Goal: Transaction & Acquisition: Purchase product/service

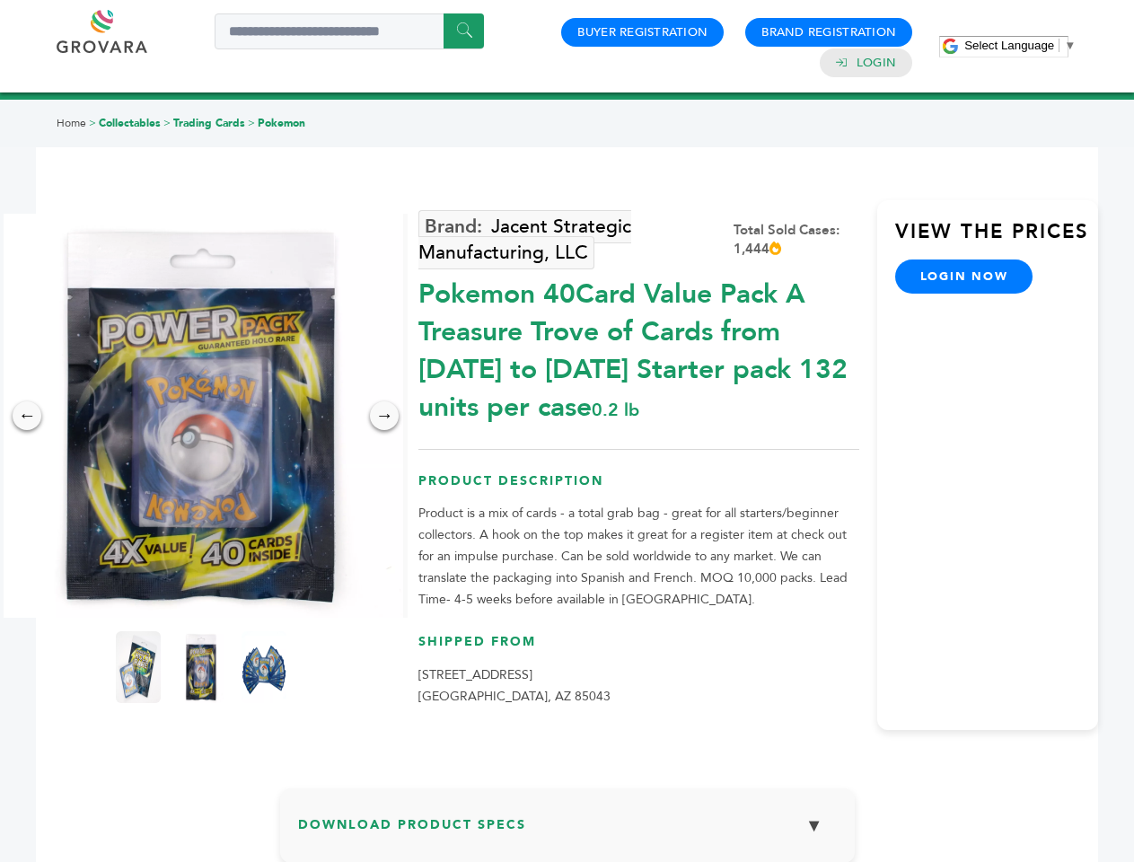
click at [1020, 45] on span "Select Language" at bounding box center [1009, 45] width 90 height 13
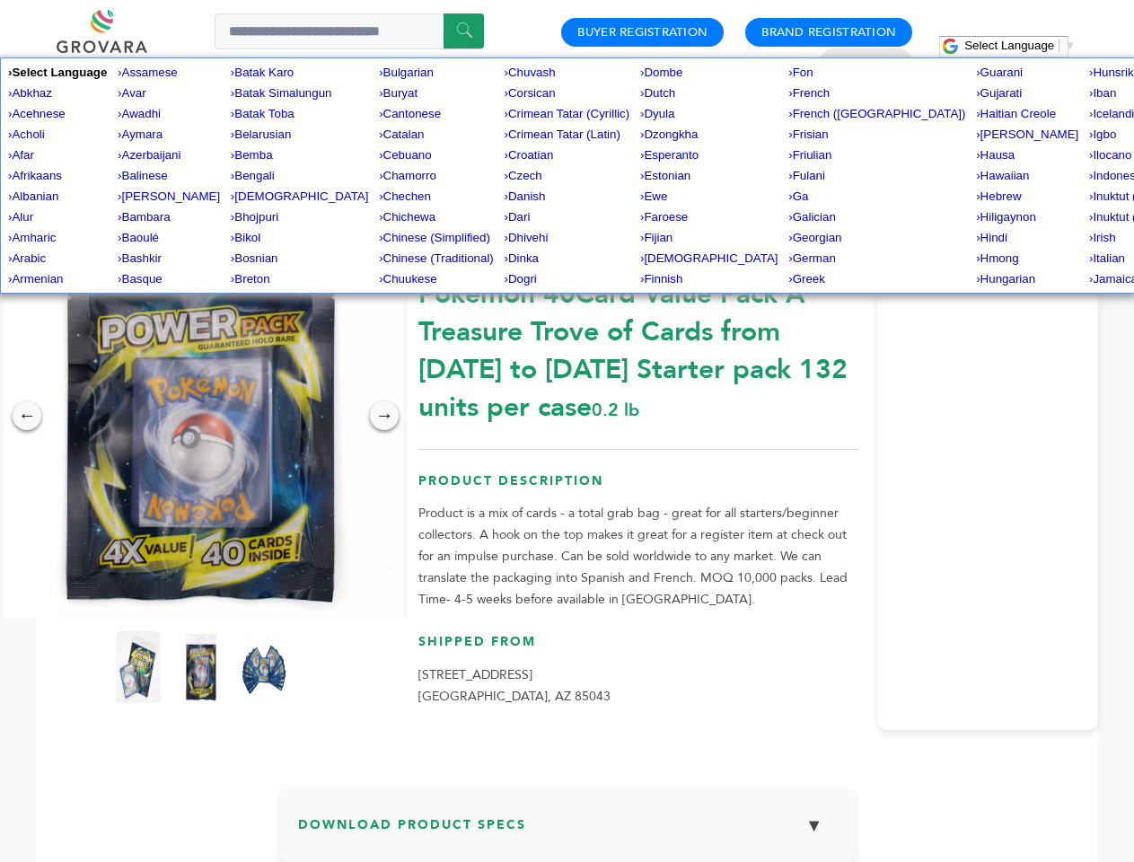
click at [201, 416] on img at bounding box center [201, 416] width 404 height 404
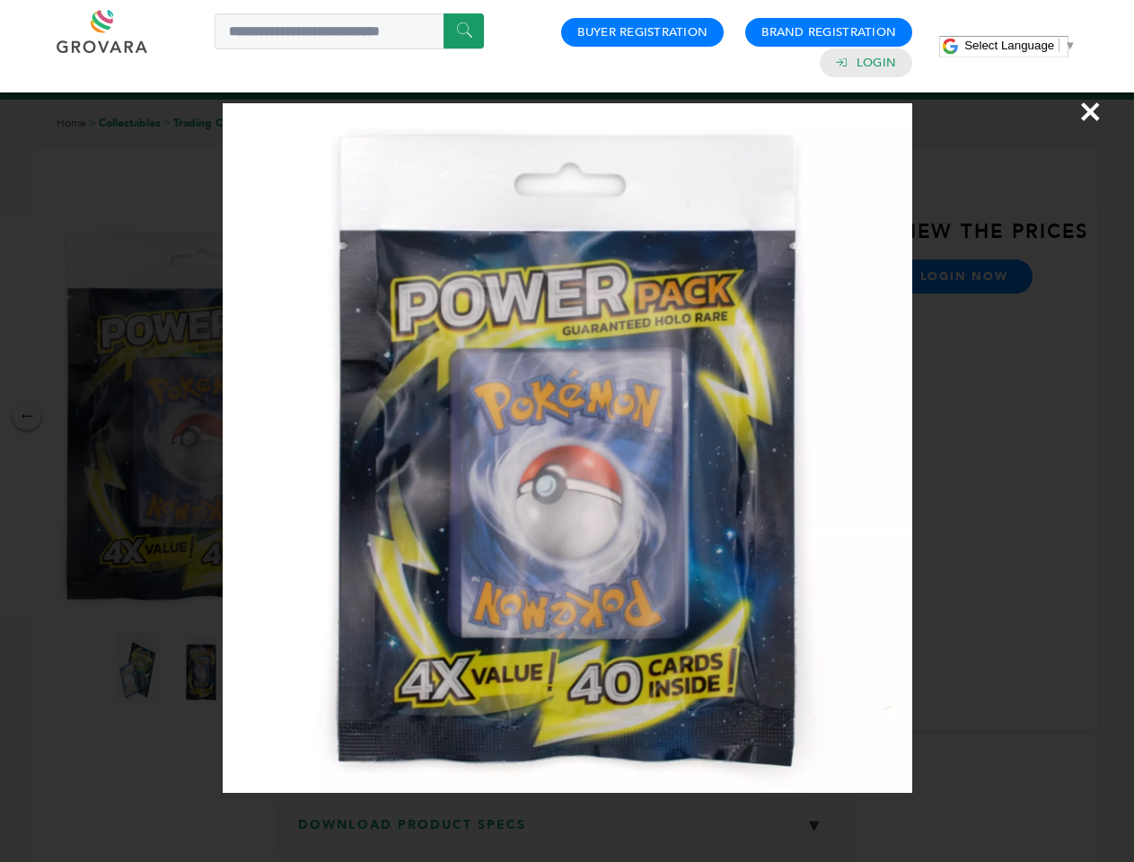
click at [27, 416] on div "×" at bounding box center [567, 431] width 1134 height 862
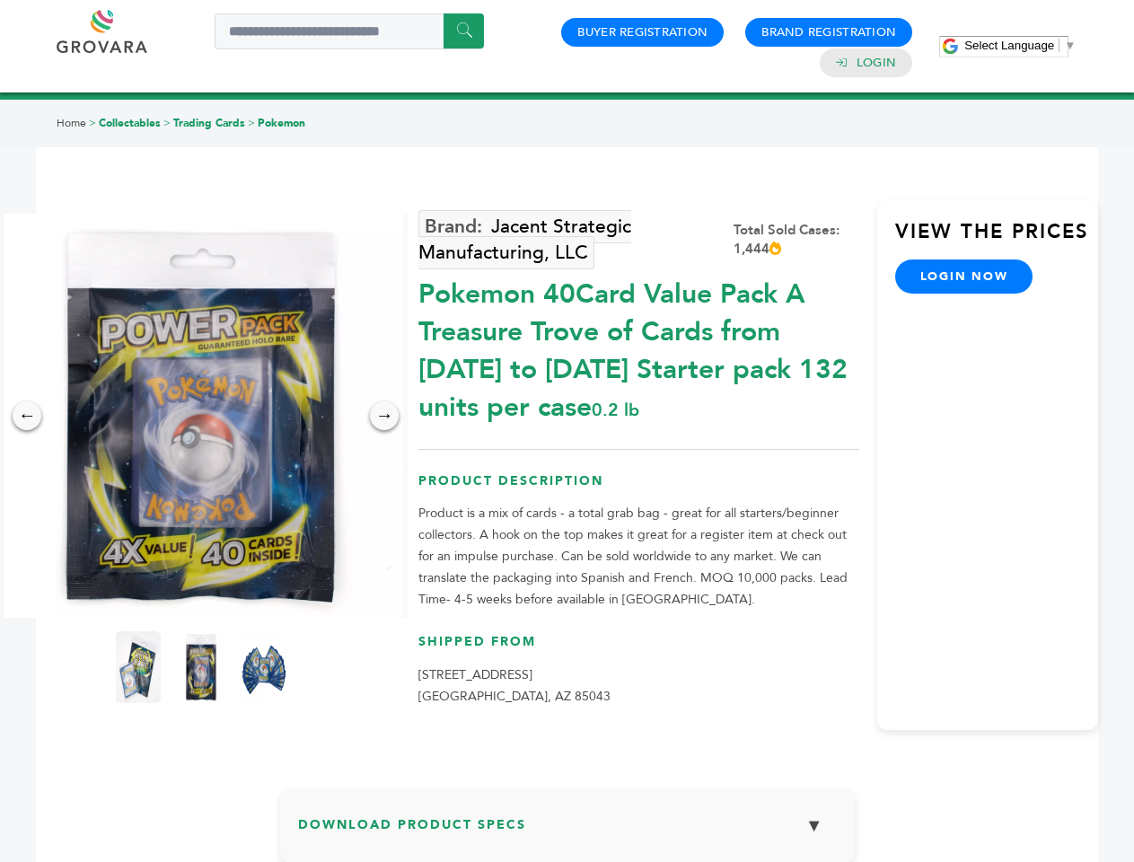
click at [384, 416] on div "→" at bounding box center [384, 415] width 29 height 29
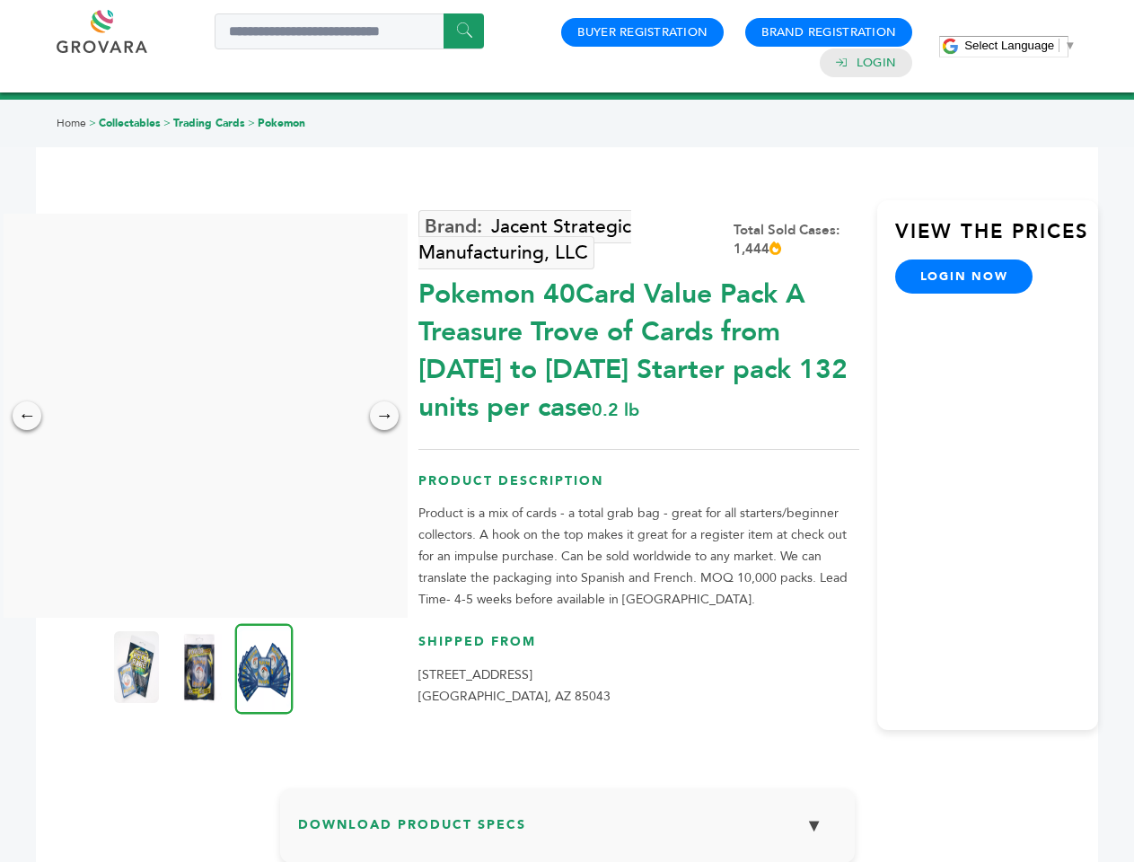
click at [138, 667] on img at bounding box center [136, 667] width 45 height 72
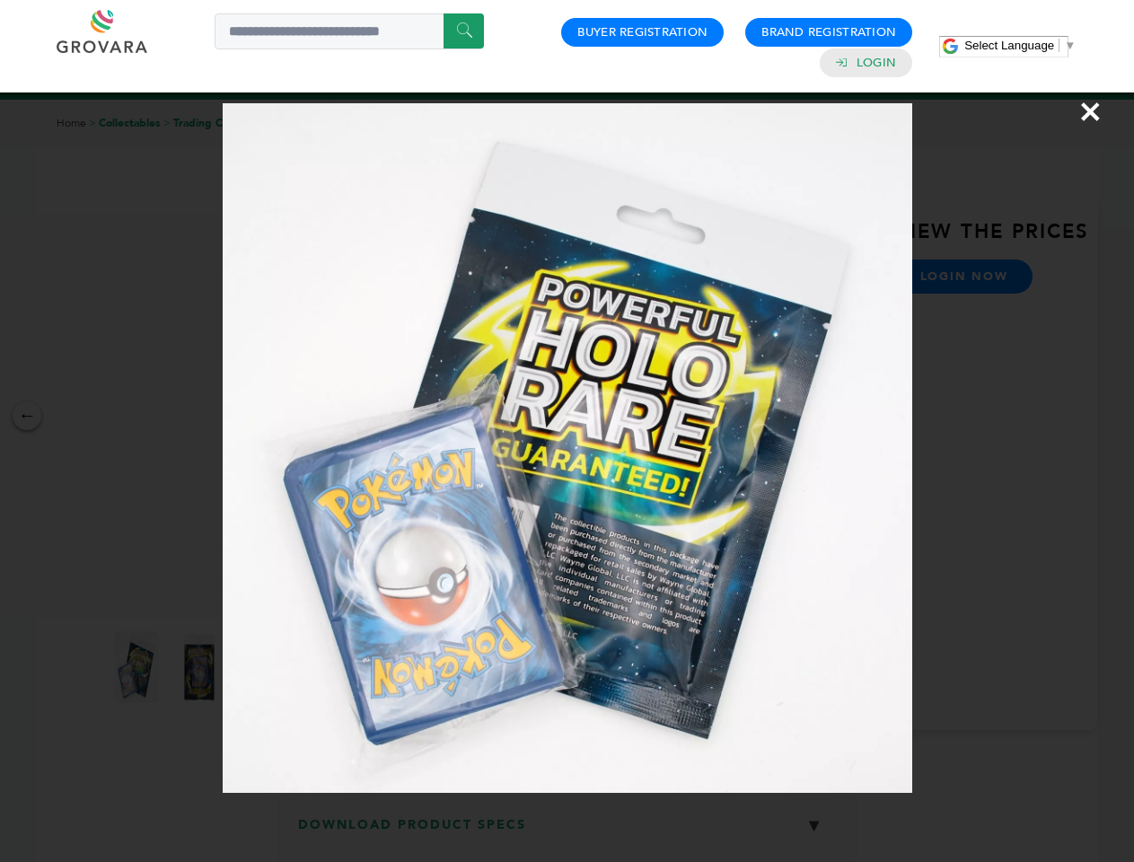
click at [201, 667] on div "×" at bounding box center [567, 431] width 1134 height 862
click at [264, 667] on img at bounding box center [264, 668] width 58 height 91
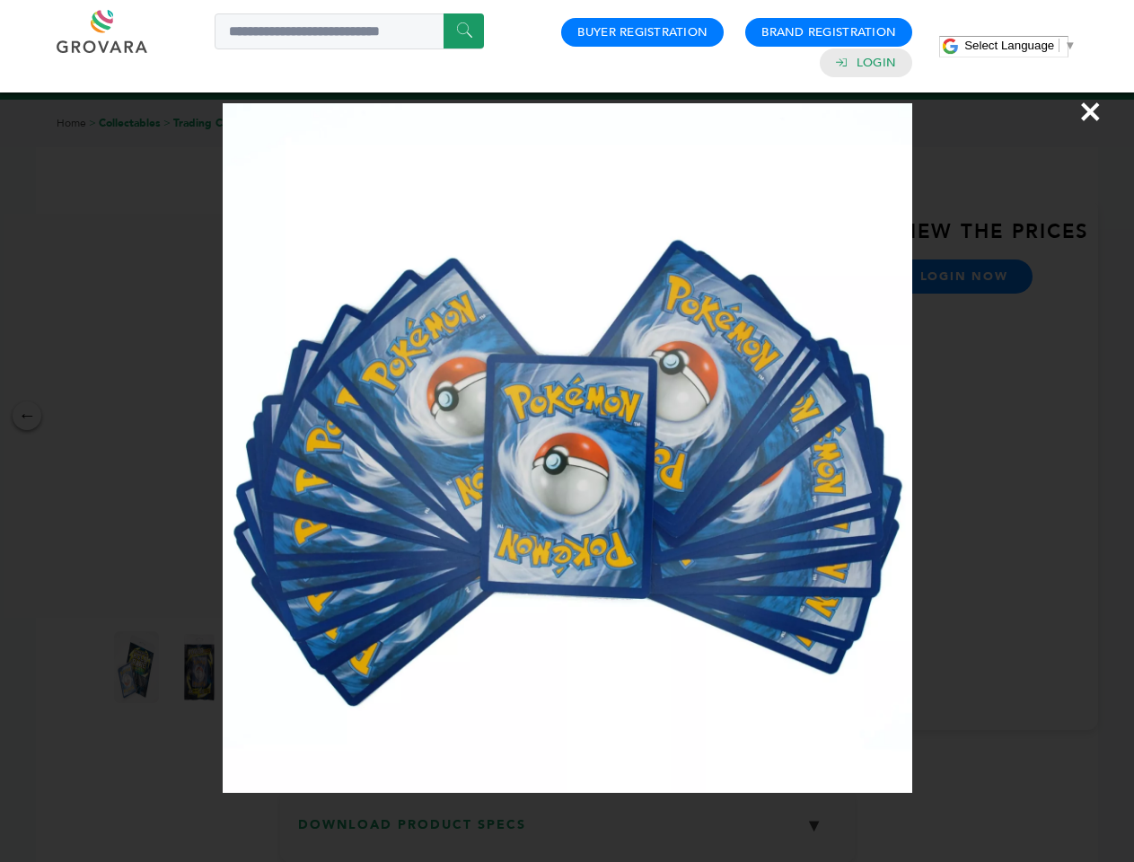
click at [567, 832] on div "×" at bounding box center [567, 431] width 1134 height 862
